Goal: Transaction & Acquisition: Purchase product/service

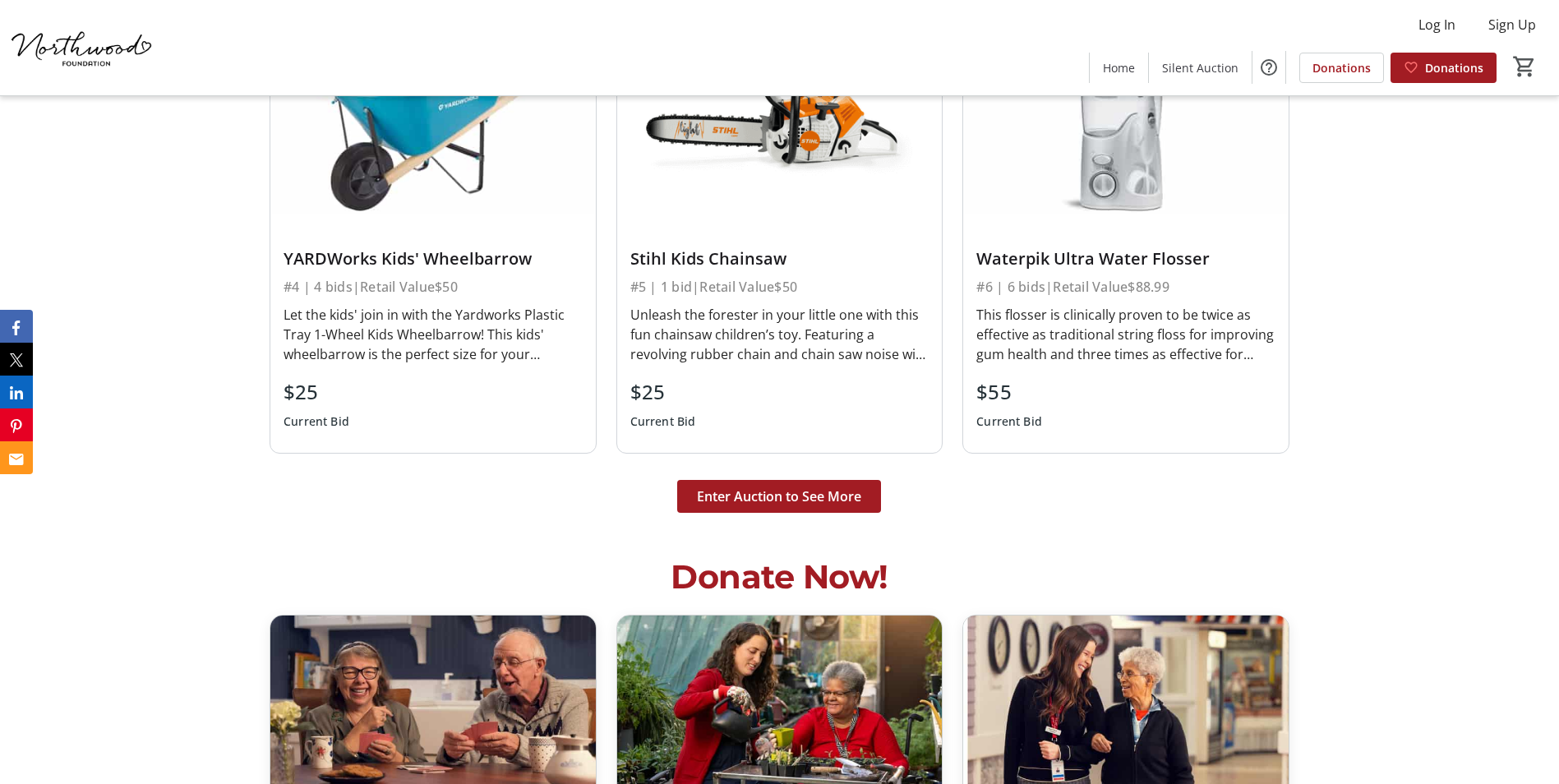
scroll to position [4393, 0]
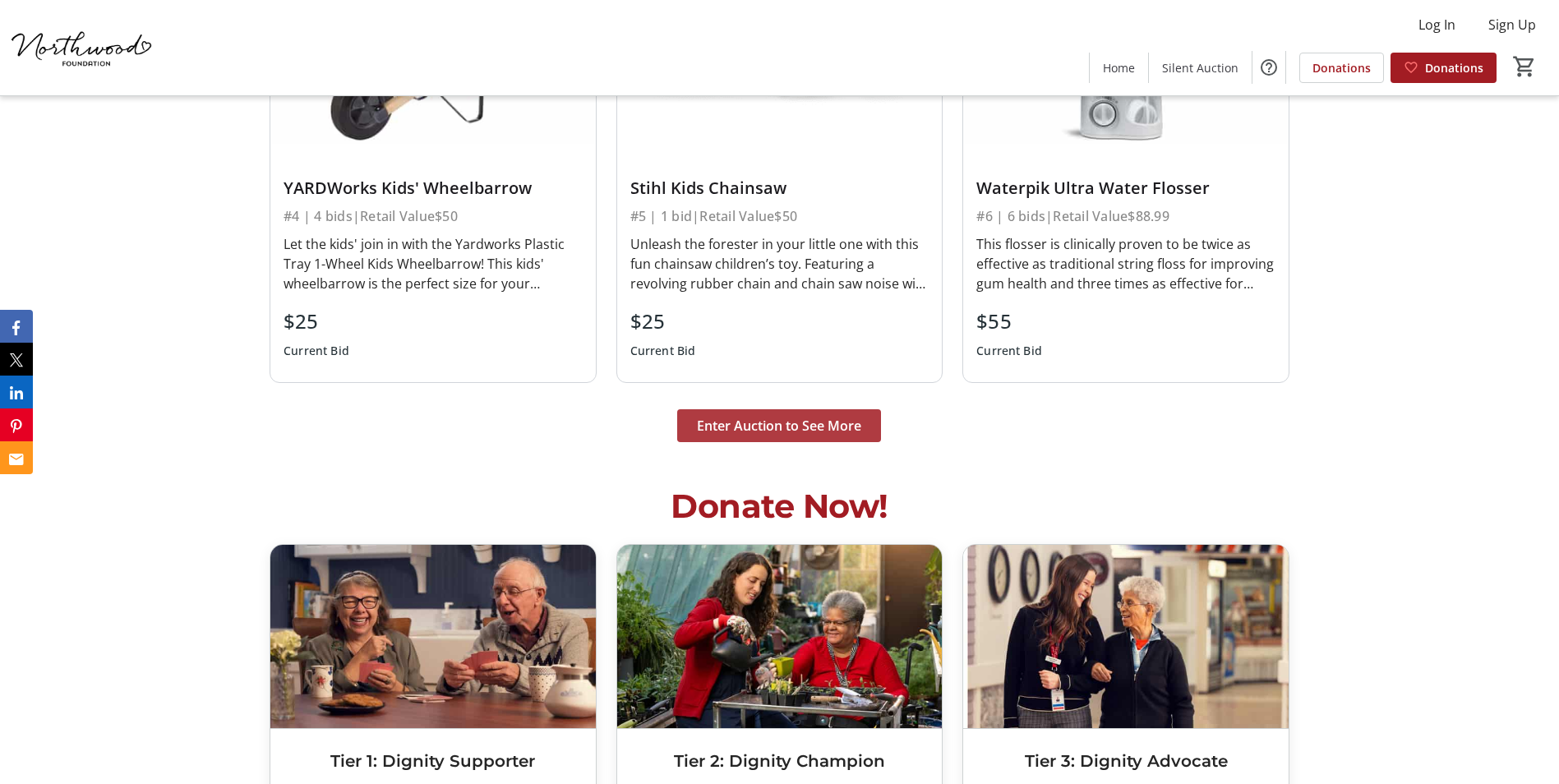
click at [817, 418] on span "Enter Auction to See More" at bounding box center [779, 425] width 164 height 20
